Goal: Task Accomplishment & Management: Use online tool/utility

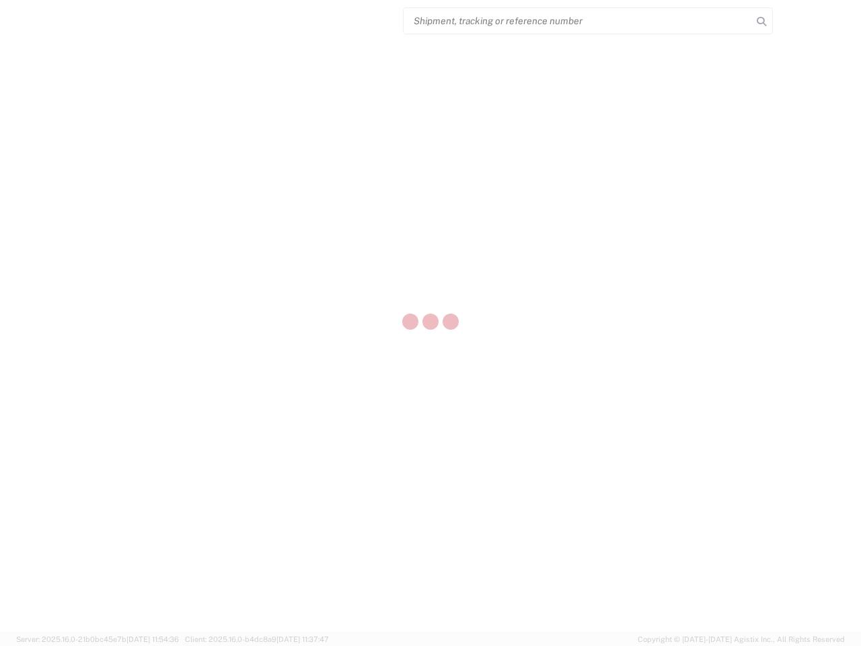
select select "US"
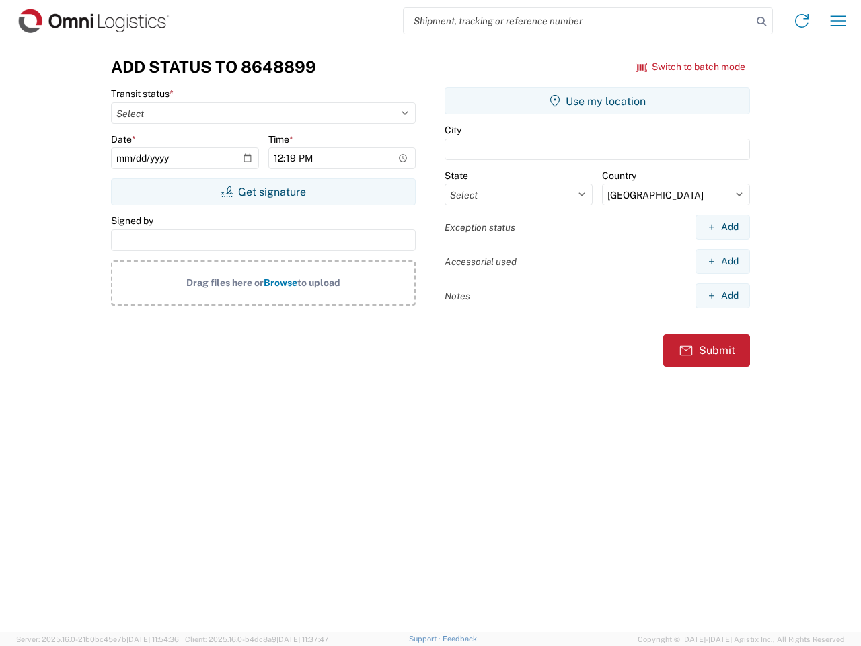
click at [578, 21] on input "search" at bounding box center [578, 21] width 348 height 26
click at [761, 22] on icon at bounding box center [761, 21] width 19 height 19
click at [802, 21] on icon at bounding box center [802, 21] width 22 height 22
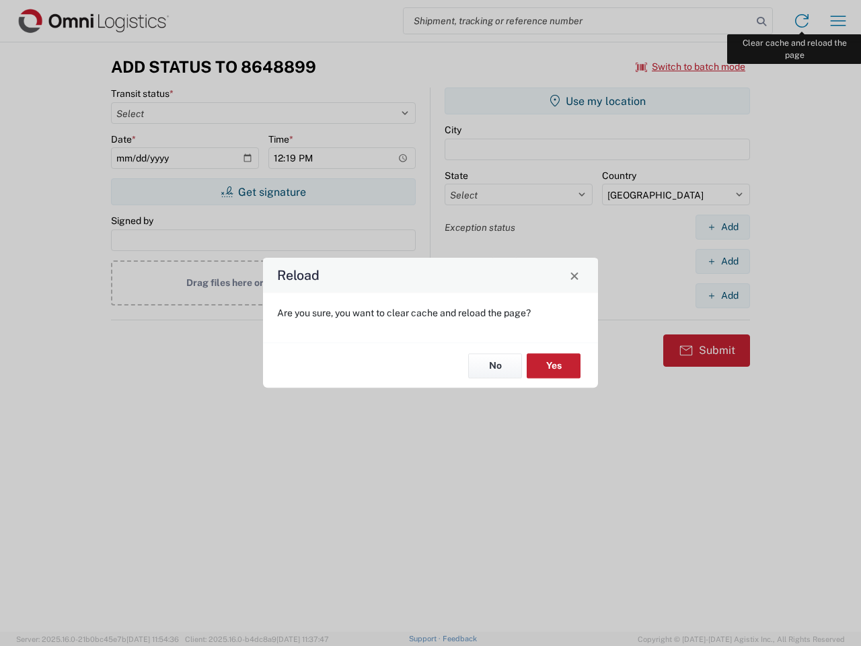
click at [838, 21] on div "Reload Are you sure, you want to clear cache and reload the page? No Yes" at bounding box center [430, 323] width 861 height 646
click at [691, 67] on div "Reload Are you sure, you want to clear cache and reload the page? No Yes" at bounding box center [430, 323] width 861 height 646
click at [263, 192] on div "Reload Are you sure, you want to clear cache and reload the page? No Yes" at bounding box center [430, 323] width 861 height 646
click at [597, 101] on div "Reload Are you sure, you want to clear cache and reload the page? No Yes" at bounding box center [430, 323] width 861 height 646
click at [722, 227] on div "Reload Are you sure, you want to clear cache and reload the page? No Yes" at bounding box center [430, 323] width 861 height 646
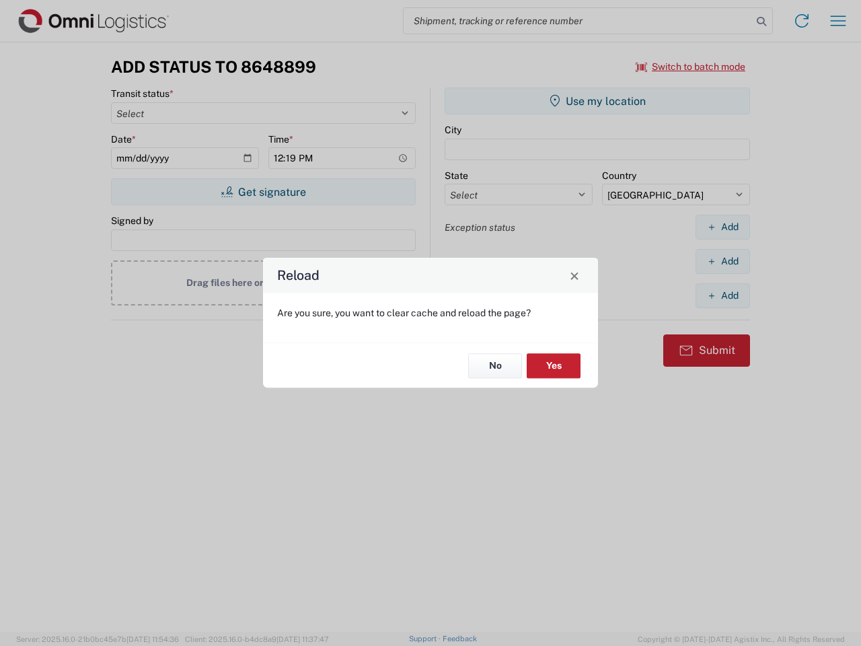
click at [722, 261] on div "Reload Are you sure, you want to clear cache and reload the page? No Yes" at bounding box center [430, 323] width 861 height 646
click at [722, 295] on div "Reload Are you sure, you want to clear cache and reload the page? No Yes" at bounding box center [430, 323] width 861 height 646
